Goal: Transaction & Acquisition: Book appointment/travel/reservation

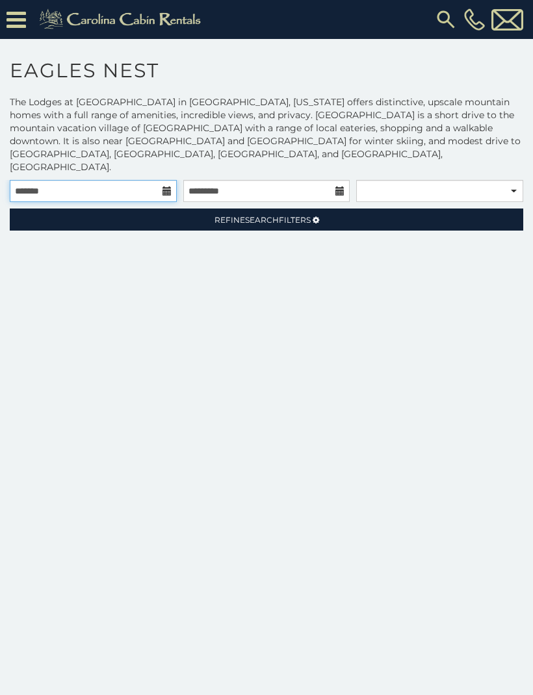
click at [55, 188] on input "text" at bounding box center [93, 191] width 167 height 22
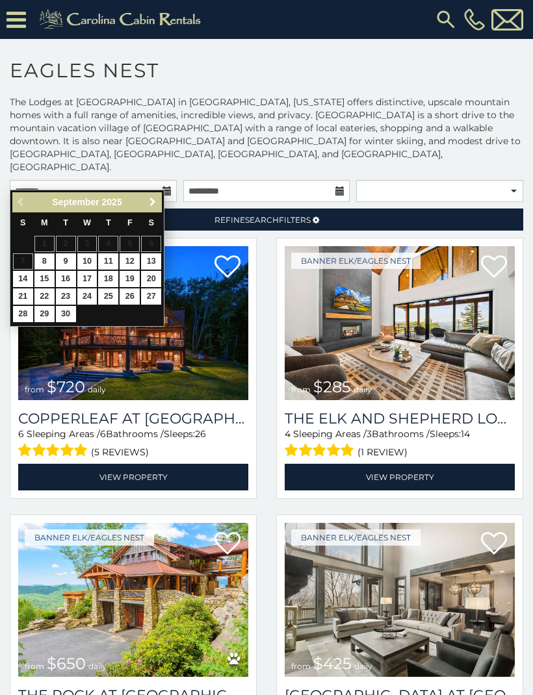
click at [160, 198] on link "Next" at bounding box center [152, 202] width 16 height 16
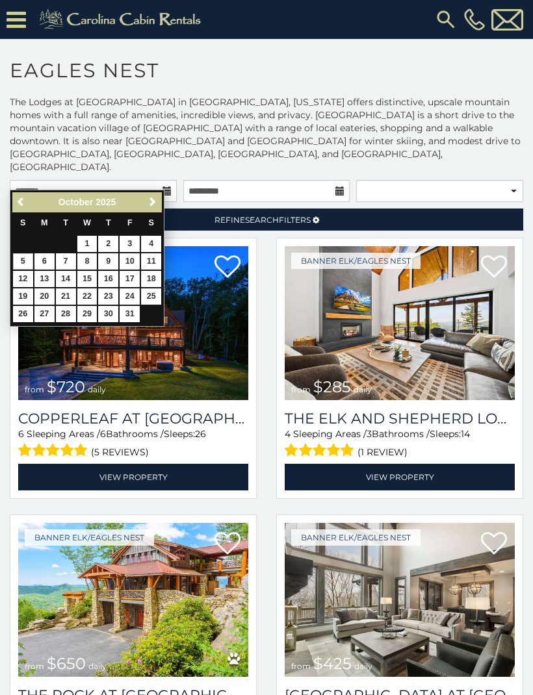
click at [19, 261] on link "5" at bounding box center [23, 261] width 20 height 16
type input "**********"
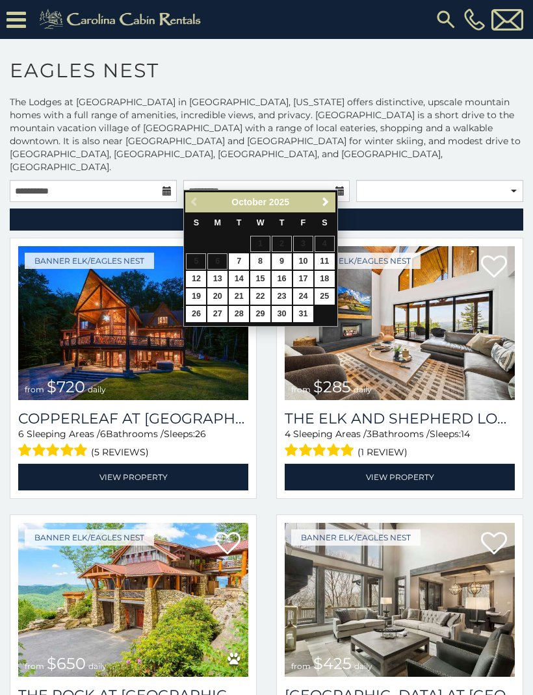
click at [282, 263] on link "9" at bounding box center [282, 261] width 20 height 16
type input "**********"
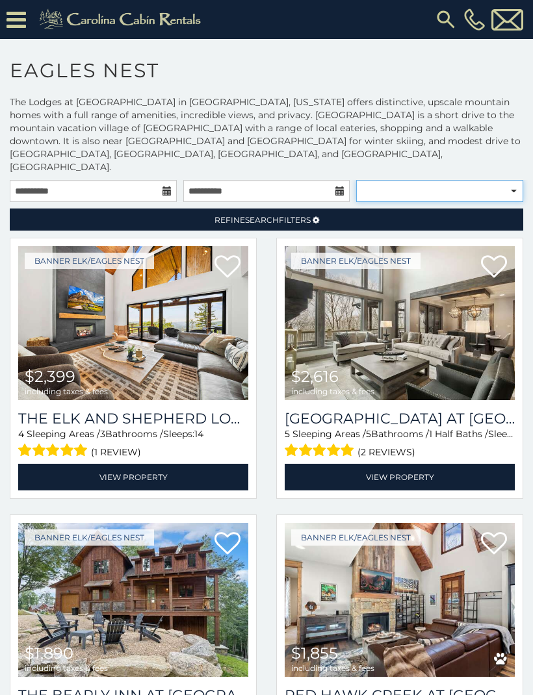
click at [515, 180] on select "**********" at bounding box center [439, 191] width 167 height 22
click at [481, 209] on link "Refine Search Filters" at bounding box center [266, 220] width 513 height 22
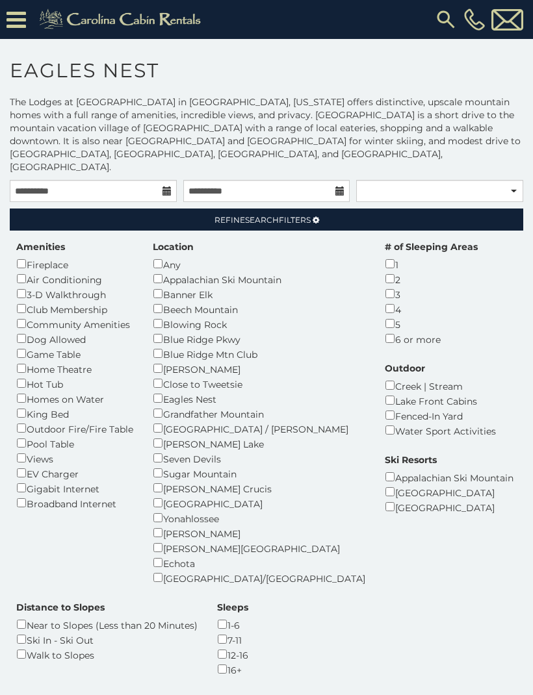
click at [474, 209] on link "Refine Search Filters" at bounding box center [266, 220] width 513 height 22
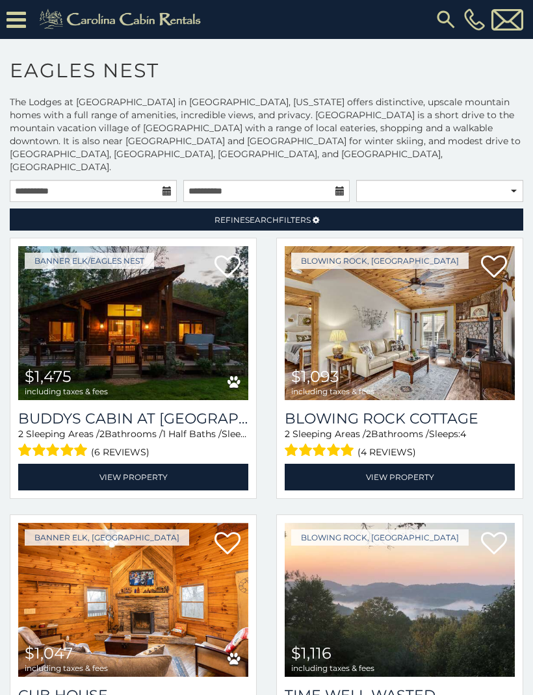
click at [58, 317] on img at bounding box center [133, 323] width 230 height 154
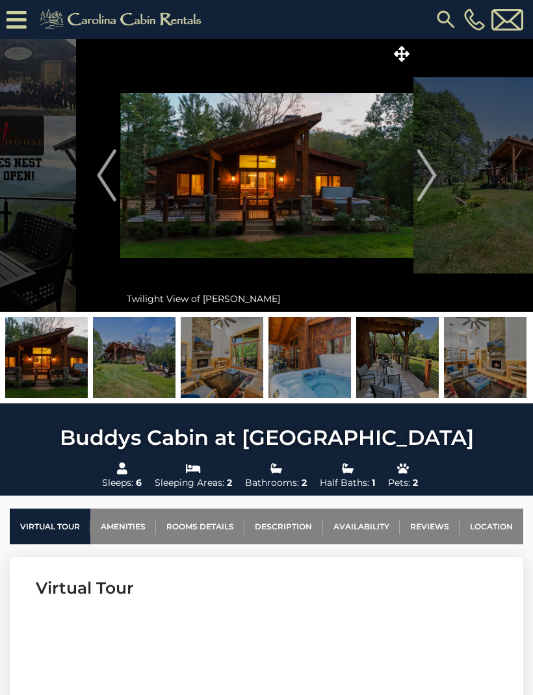
click at [431, 174] on img "Next" at bounding box center [425, 175] width 19 height 52
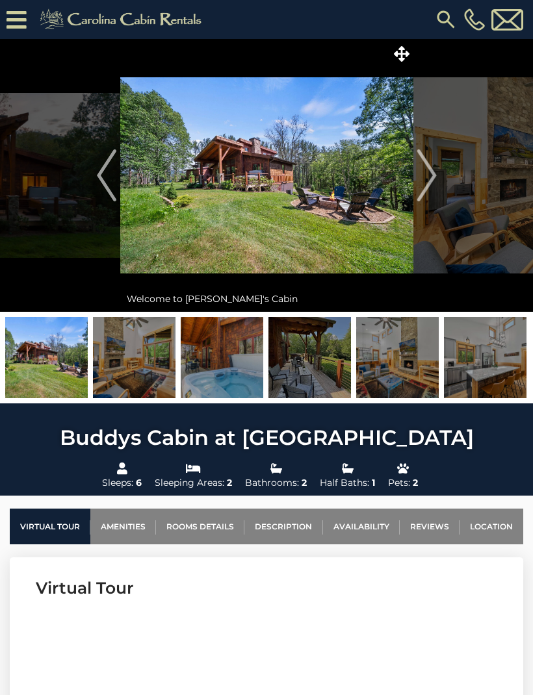
click at [437, 175] on button "Next" at bounding box center [426, 175] width 27 height 273
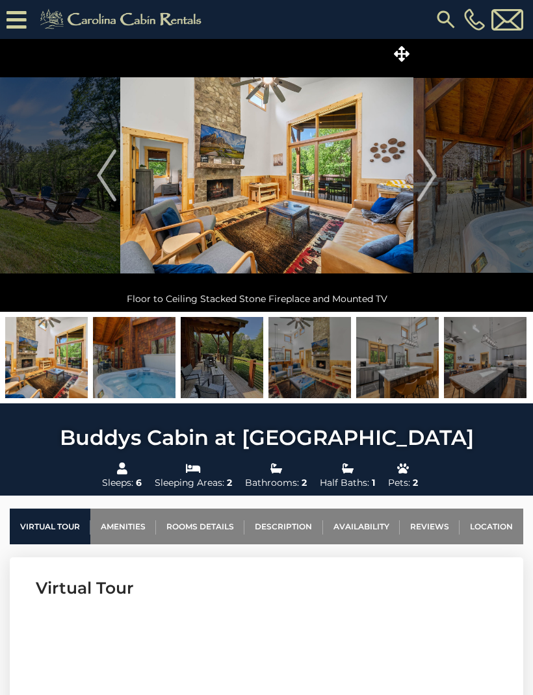
click at [437, 172] on button "Next" at bounding box center [426, 175] width 27 height 273
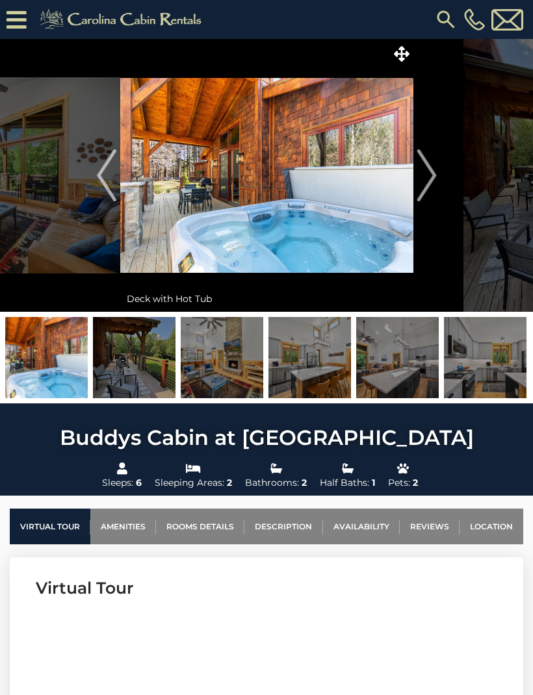
click at [433, 172] on img "Next" at bounding box center [425, 175] width 19 height 52
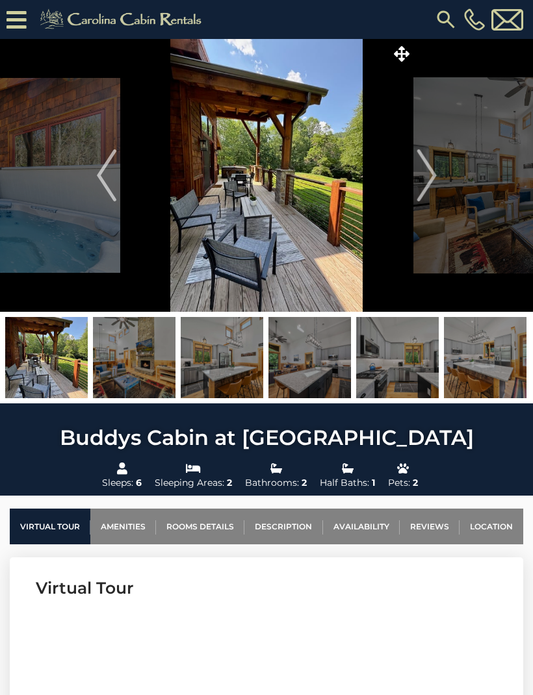
click at [430, 173] on img "Next" at bounding box center [425, 175] width 19 height 52
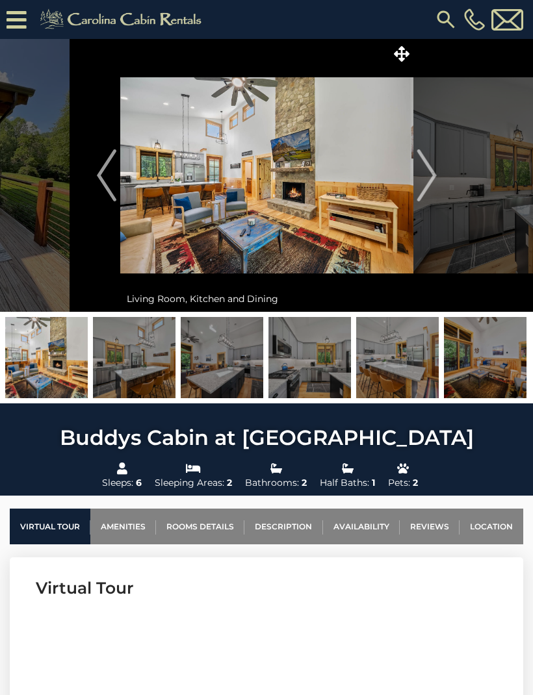
click at [431, 169] on img "Next" at bounding box center [425, 175] width 19 height 52
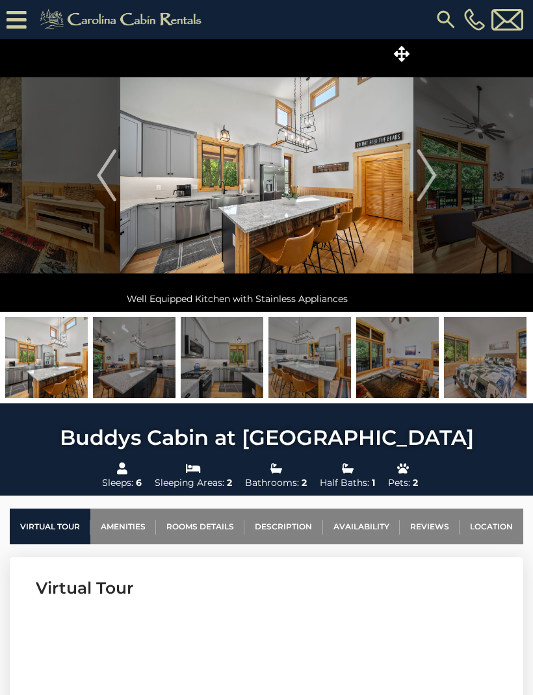
click at [435, 172] on img "Next" at bounding box center [425, 175] width 19 height 52
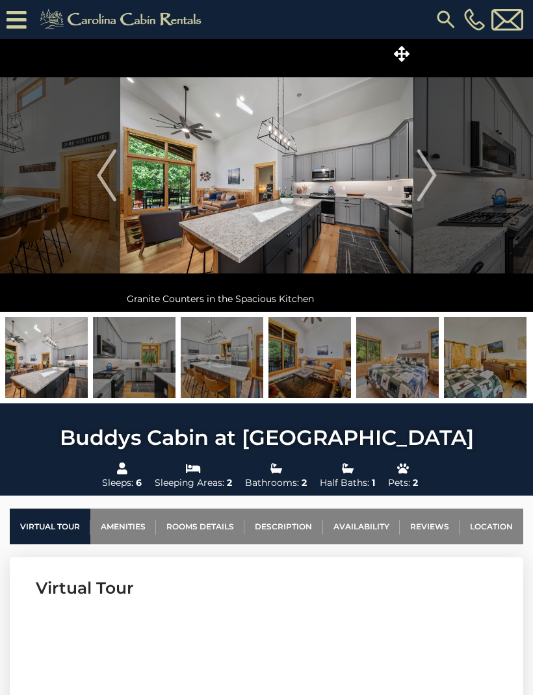
click at [435, 170] on img "Next" at bounding box center [425, 175] width 19 height 52
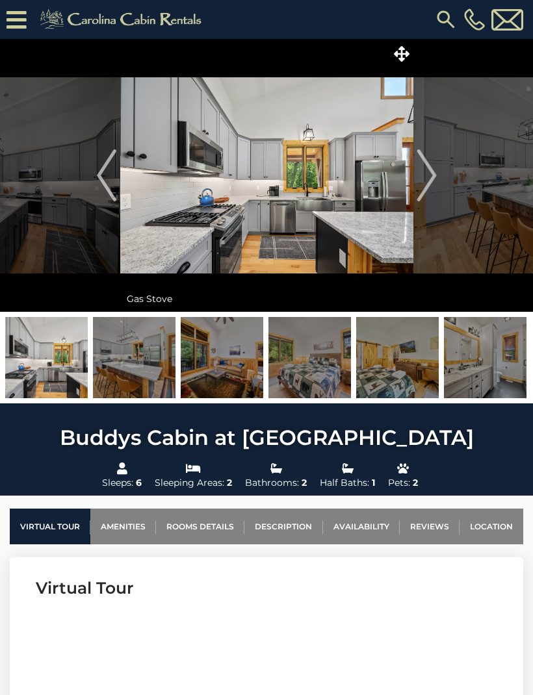
click at [430, 173] on img "Next" at bounding box center [425, 175] width 19 height 52
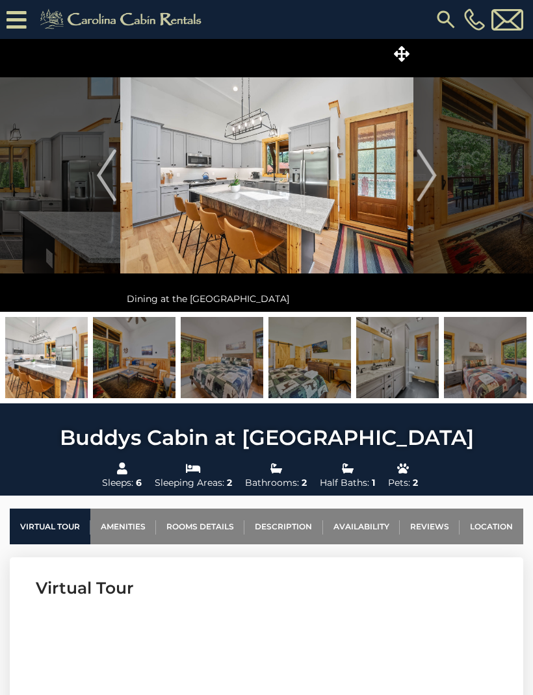
click at [434, 175] on img "Next" at bounding box center [425, 175] width 19 height 52
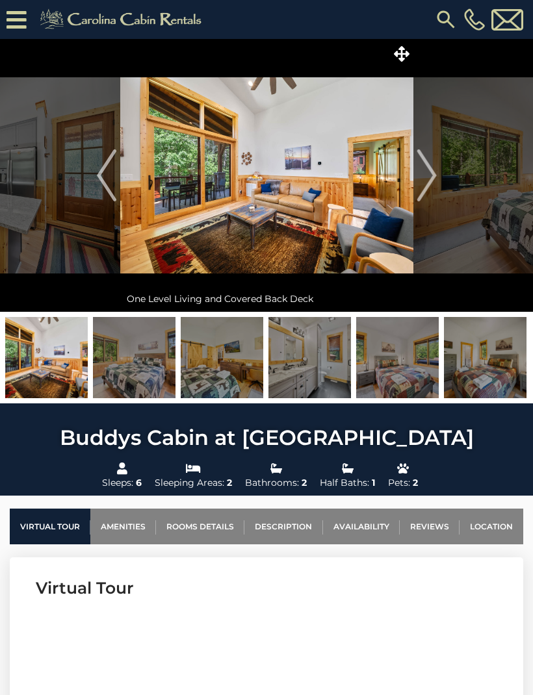
click at [437, 179] on button "Next" at bounding box center [426, 175] width 27 height 273
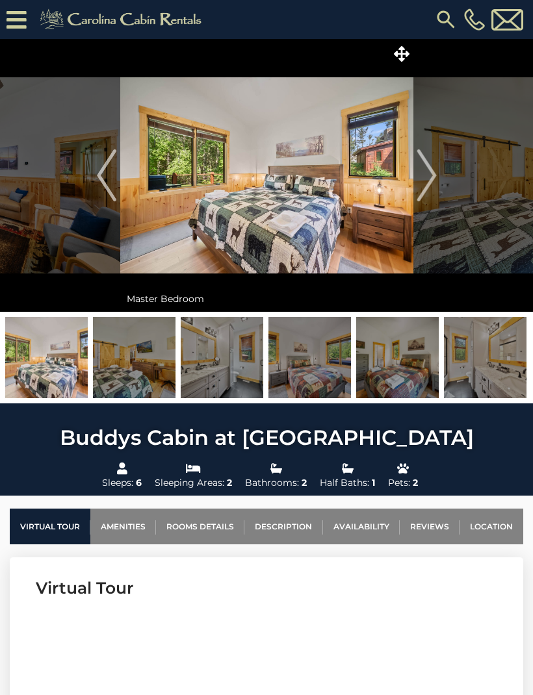
click at [430, 173] on img "Next" at bounding box center [425, 175] width 19 height 52
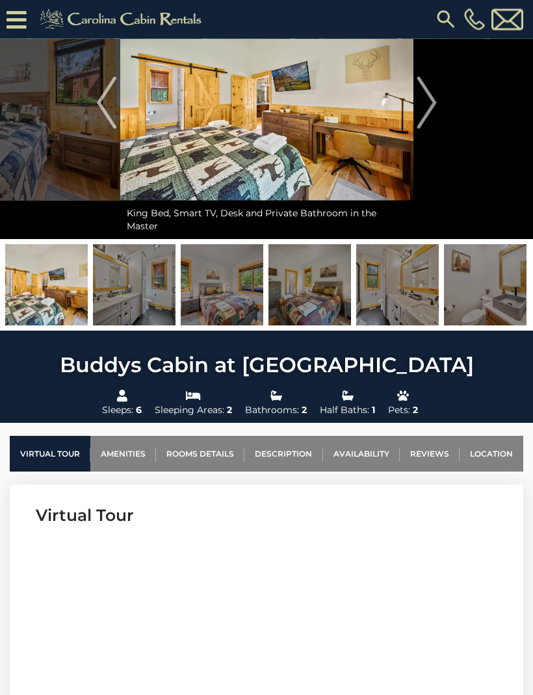
scroll to position [103, 0]
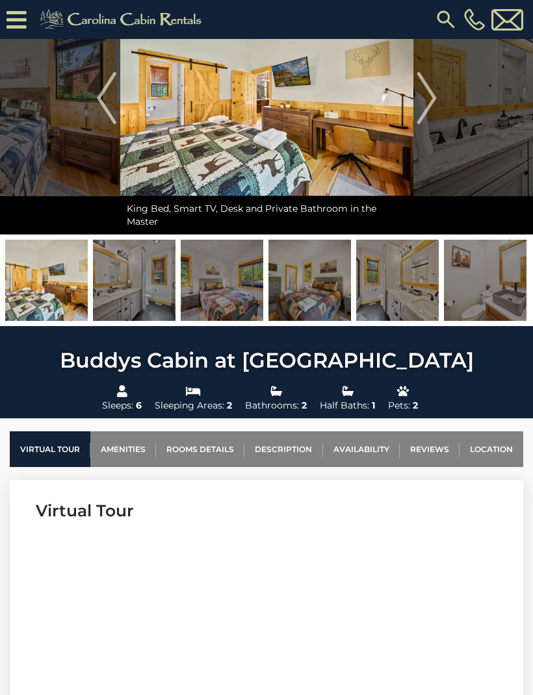
click at [372, 440] on link "Availability" at bounding box center [361, 449] width 77 height 36
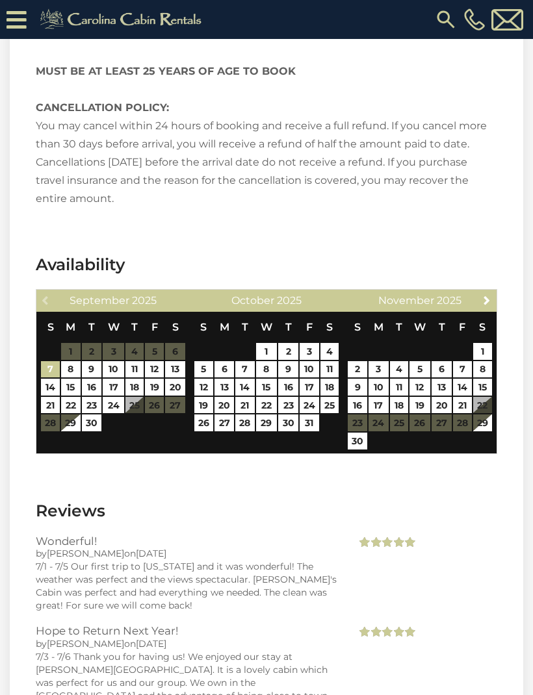
scroll to position [3452, 0]
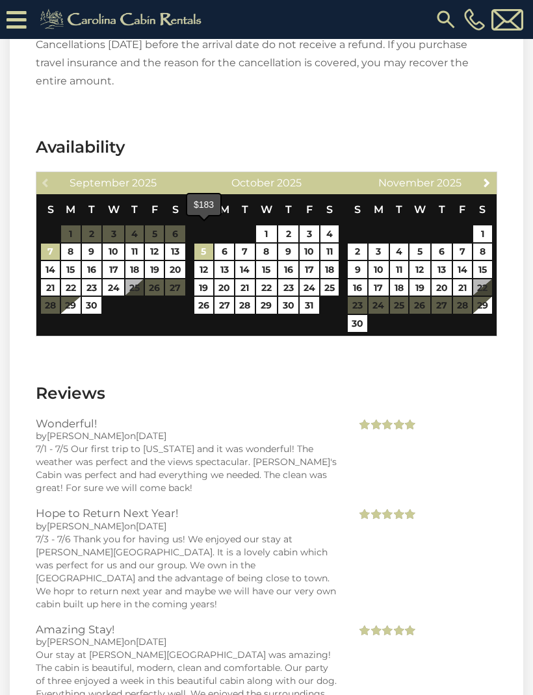
click at [212, 244] on link "5" at bounding box center [203, 252] width 19 height 17
type input "**********"
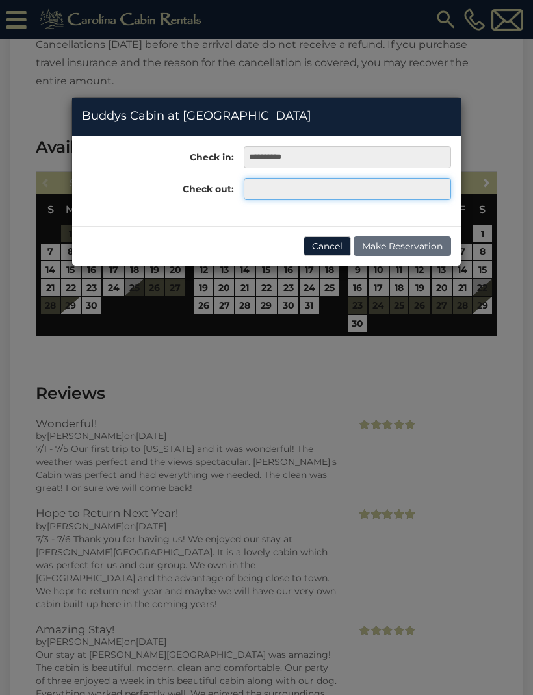
click at [317, 190] on input "text" at bounding box center [347, 189] width 207 height 22
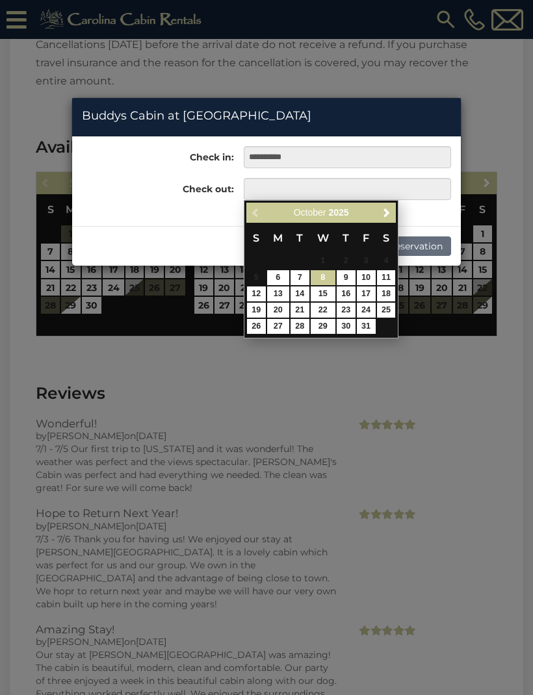
click at [329, 279] on link "8" at bounding box center [323, 277] width 25 height 15
type input "**********"
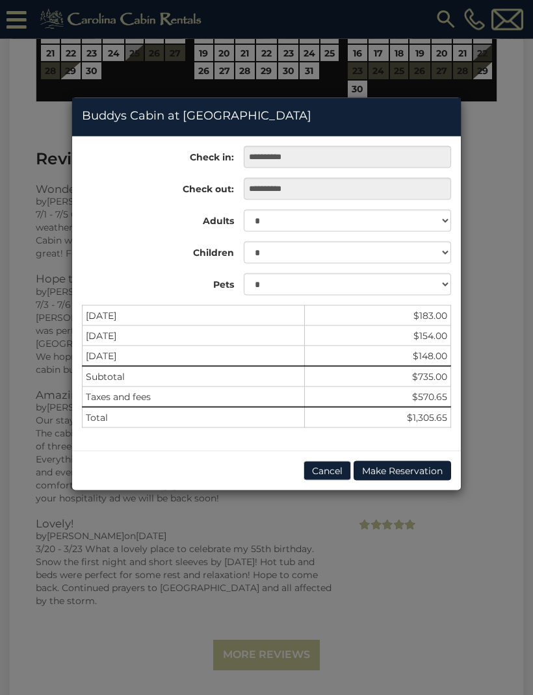
scroll to position [3686, 0]
click at [323, 474] on button "Cancel" at bounding box center [326, 470] width 47 height 19
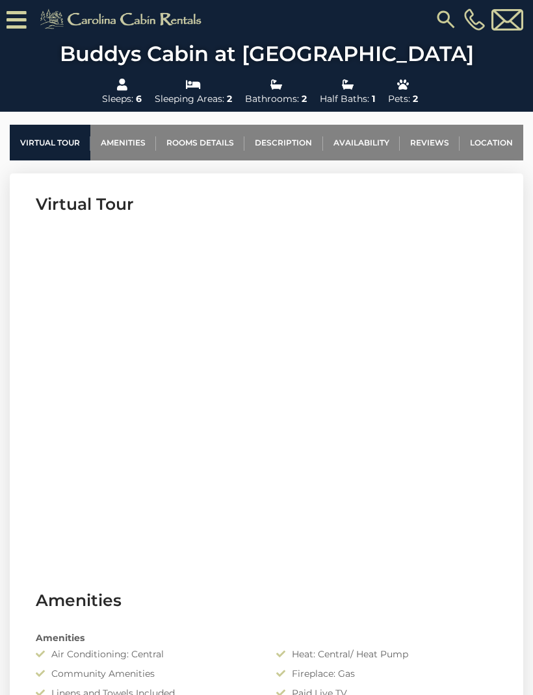
scroll to position [412, 0]
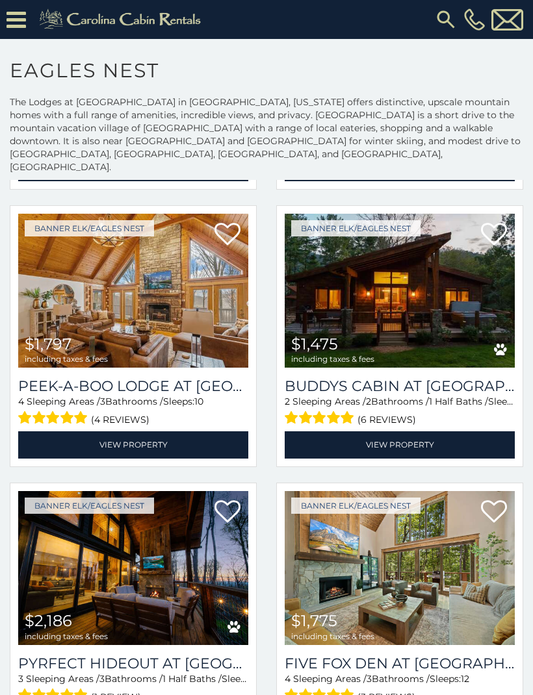
scroll to position [1143, 0]
